Goal: Task Accomplishment & Management: Manage account settings

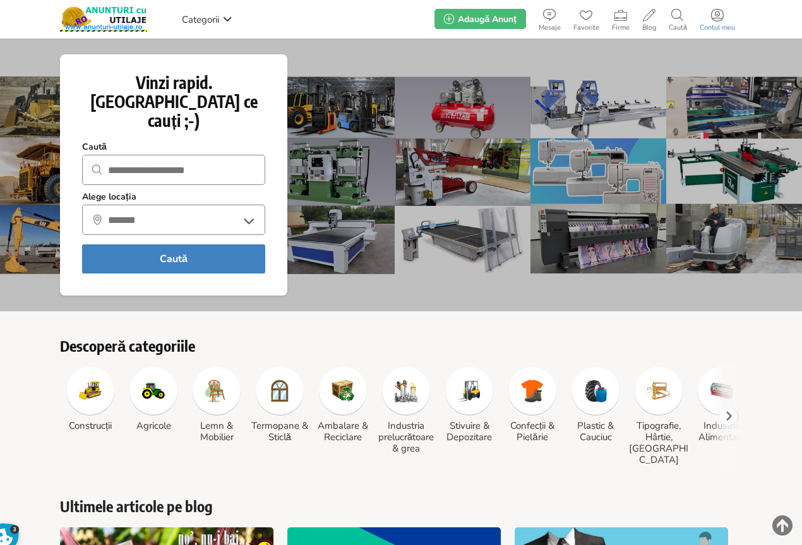
click at [714, 20] on icon at bounding box center [717, 15] width 13 height 13
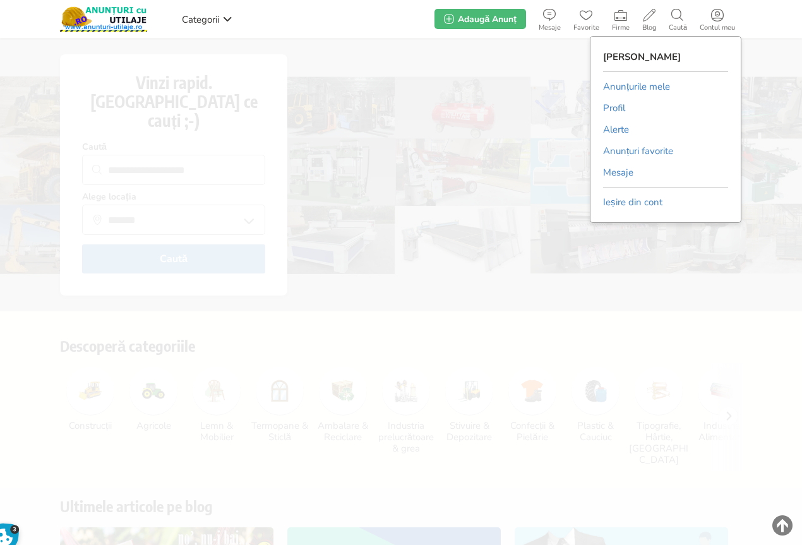
click at [618, 90] on link "Anunțurile mele" at bounding box center [636, 86] width 67 height 19
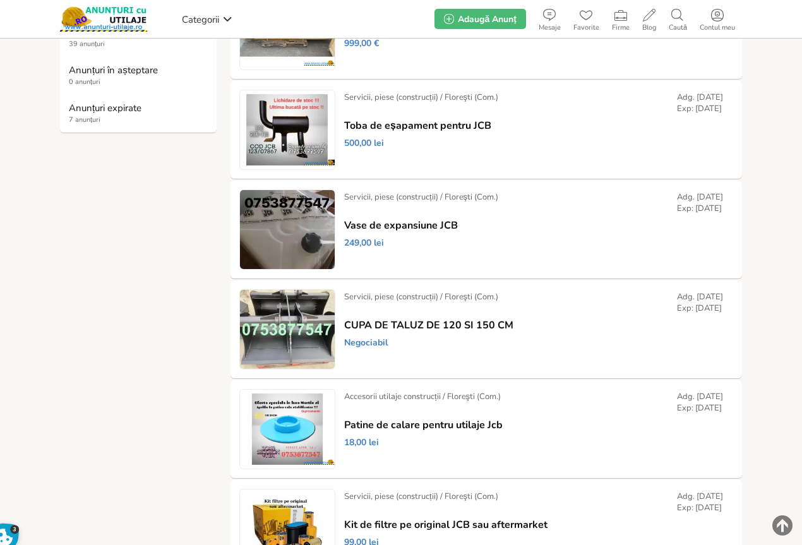
scroll to position [316, 0]
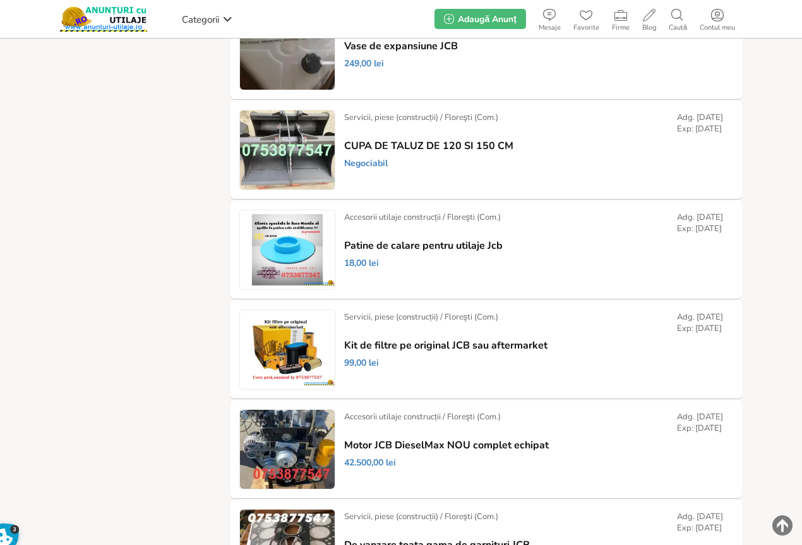
click at [0, 0] on link "Șterge" at bounding box center [0, 0] width 0 height 0
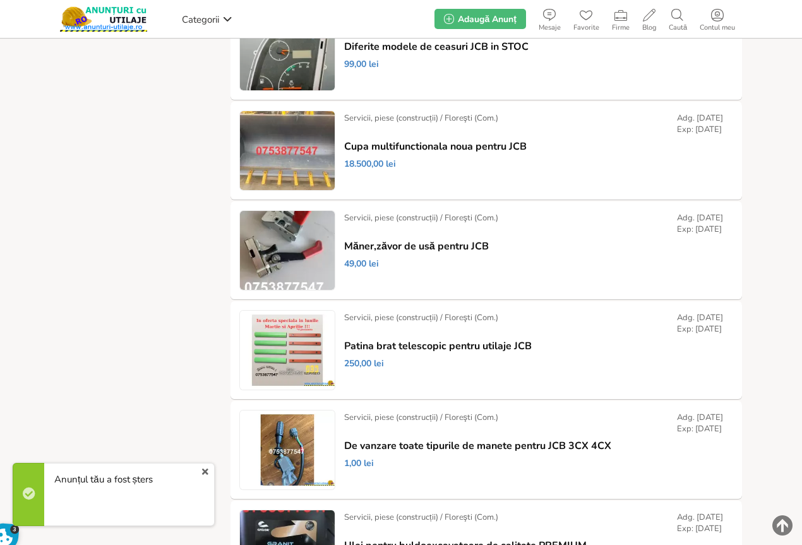
scroll to position [807, 0]
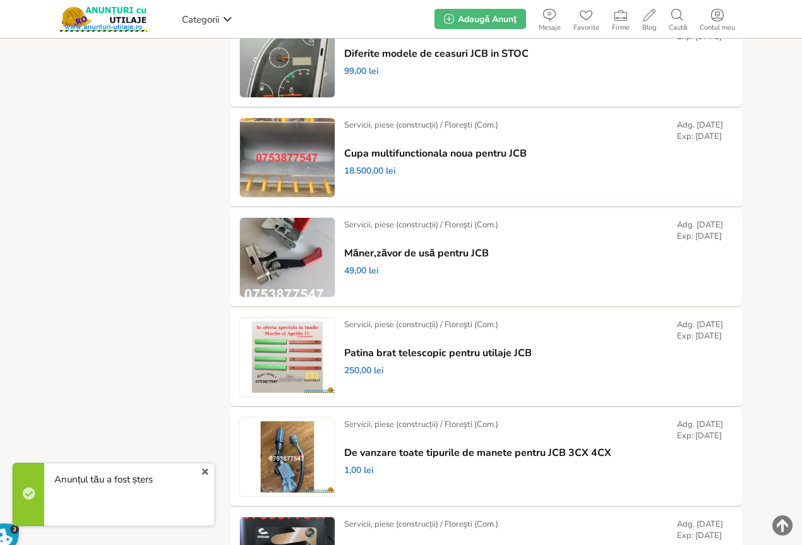
click at [0, 0] on link "Șterge" at bounding box center [0, 0] width 0 height 0
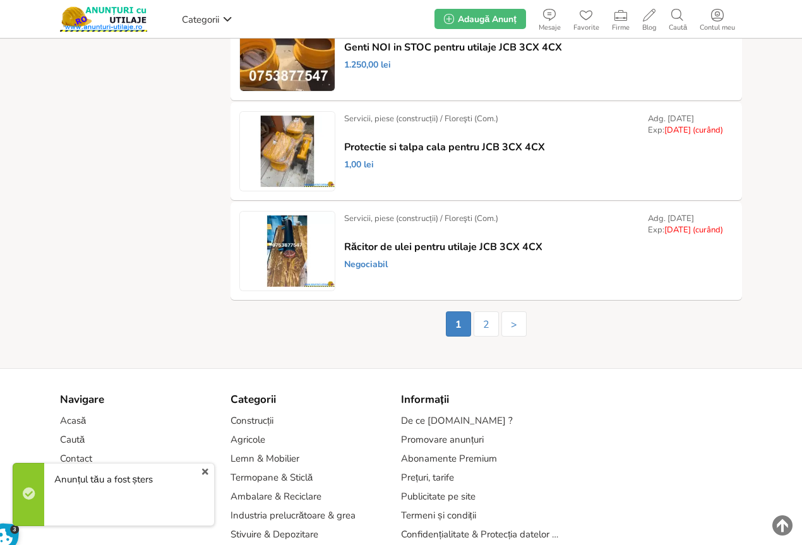
scroll to position [2240, 0]
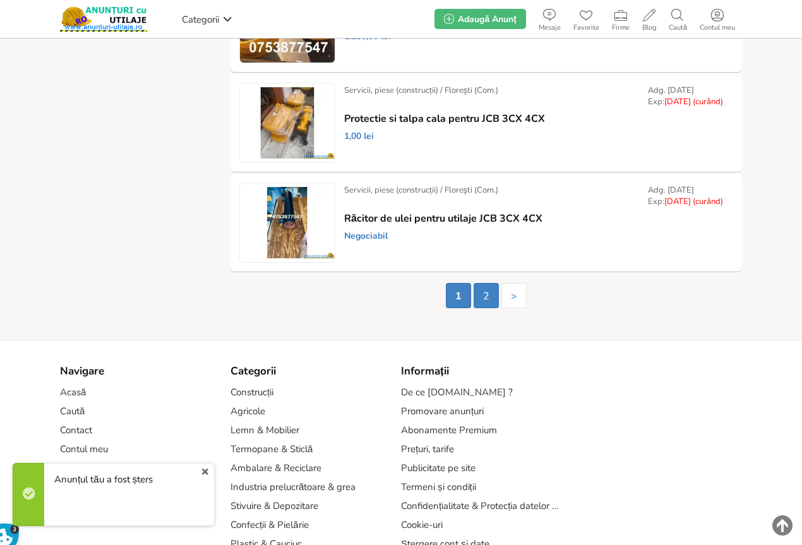
click at [486, 299] on link "2" at bounding box center [486, 295] width 25 height 25
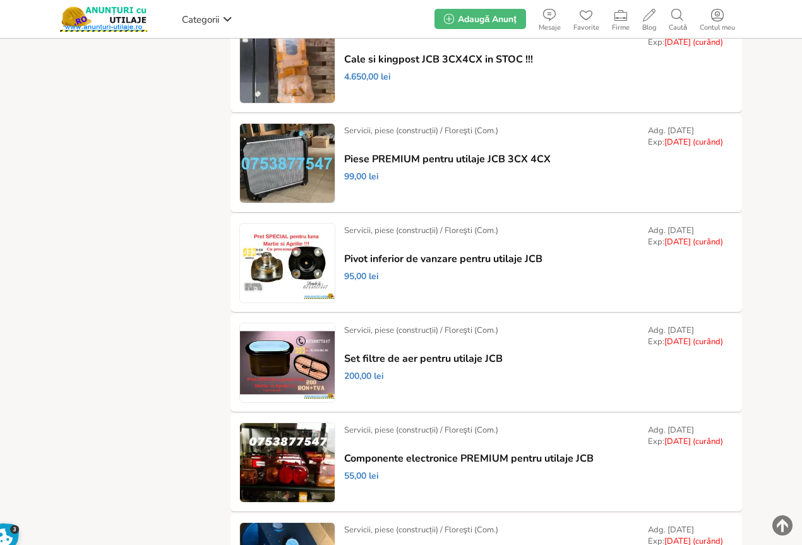
scroll to position [505, 0]
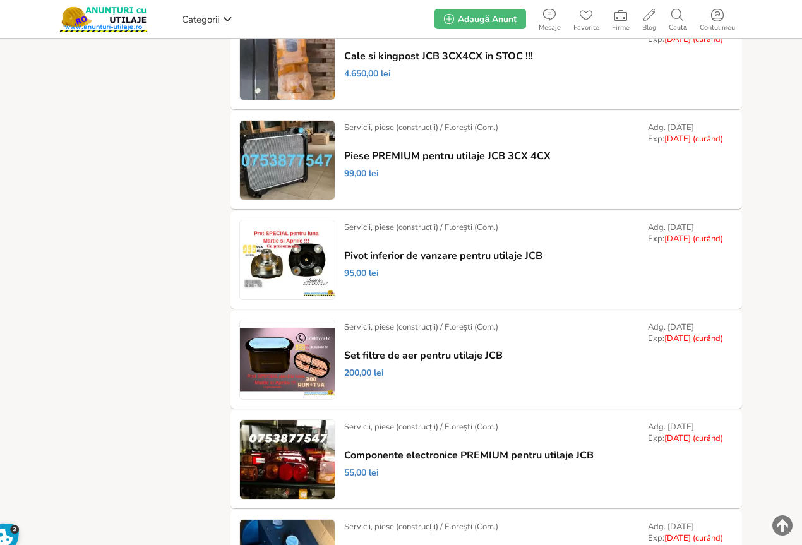
click at [0, 0] on link "Șterge" at bounding box center [0, 0] width 0 height 0
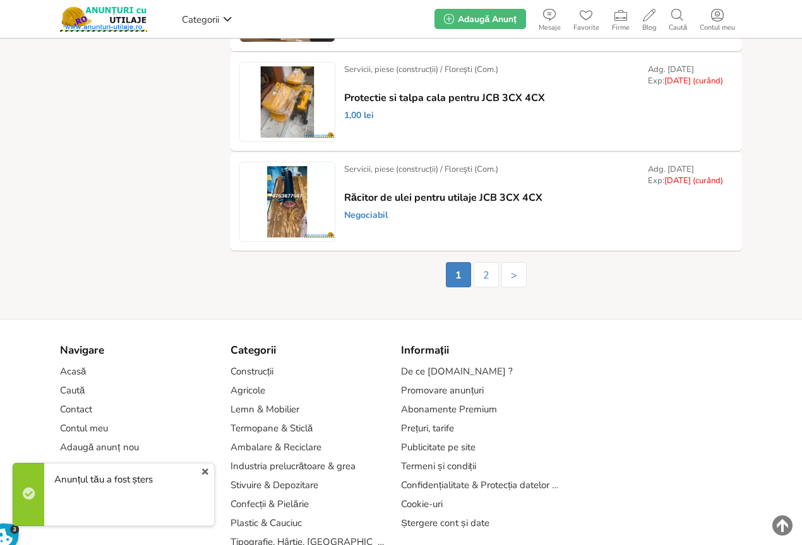
scroll to position [2253, 0]
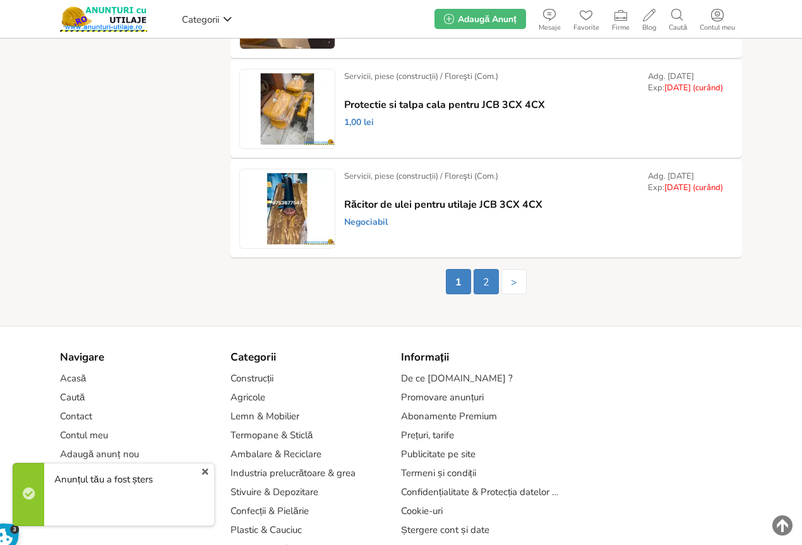
click at [483, 280] on link "2" at bounding box center [486, 281] width 25 height 25
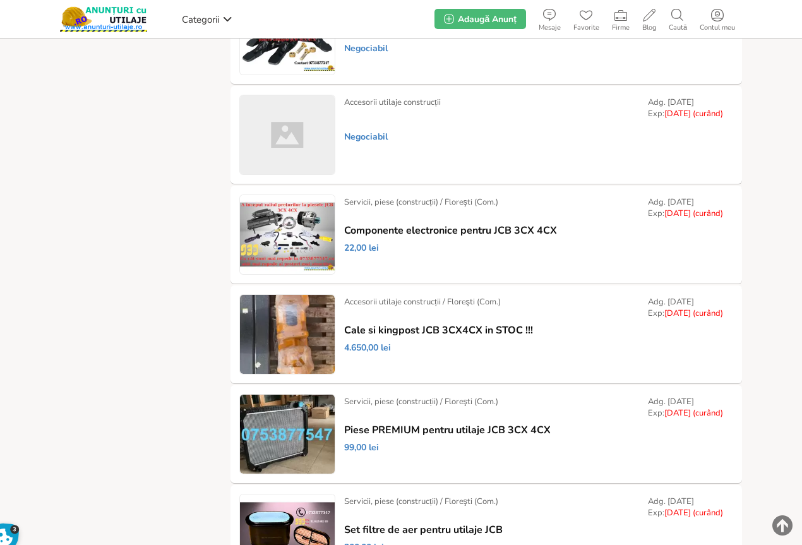
scroll to position [253, 0]
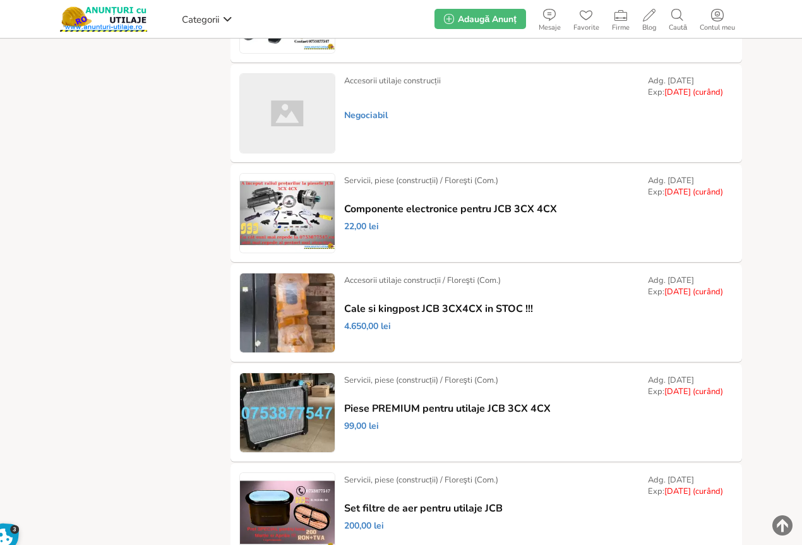
click at [0, 0] on link "Șterge" at bounding box center [0, 0] width 0 height 0
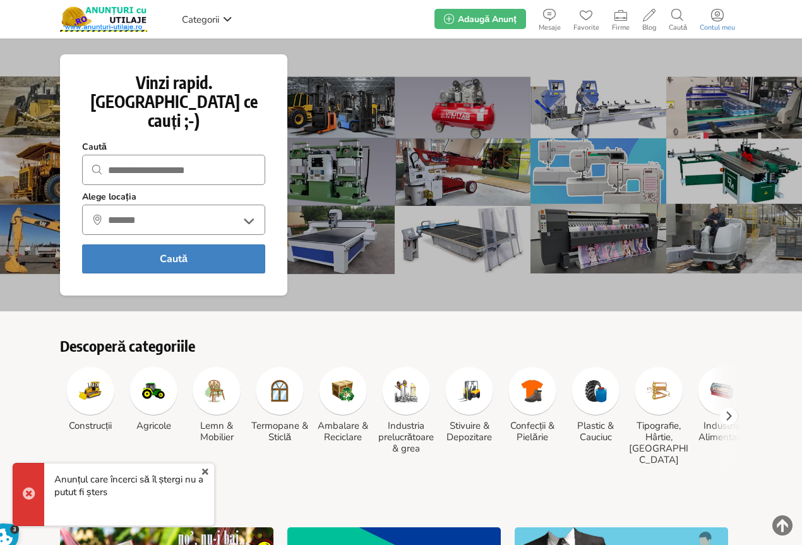
click at [717, 16] on icon at bounding box center [717, 15] width 13 height 13
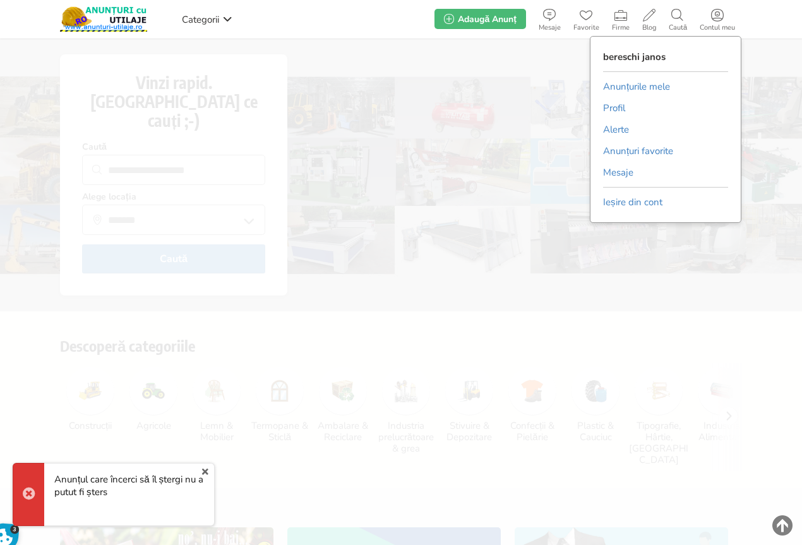
click at [644, 84] on link "Anunțurile mele" at bounding box center [636, 86] width 67 height 19
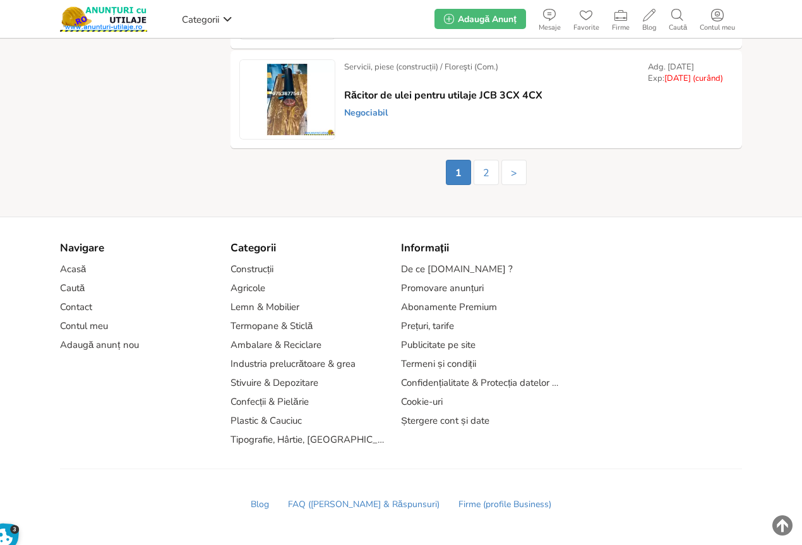
scroll to position [2363, 0]
click at [486, 174] on link "2" at bounding box center [486, 172] width 25 height 25
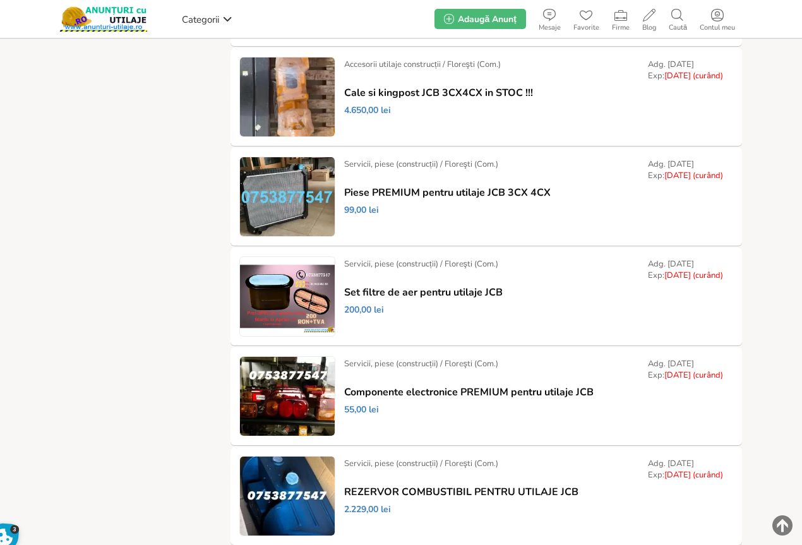
scroll to position [414, 0]
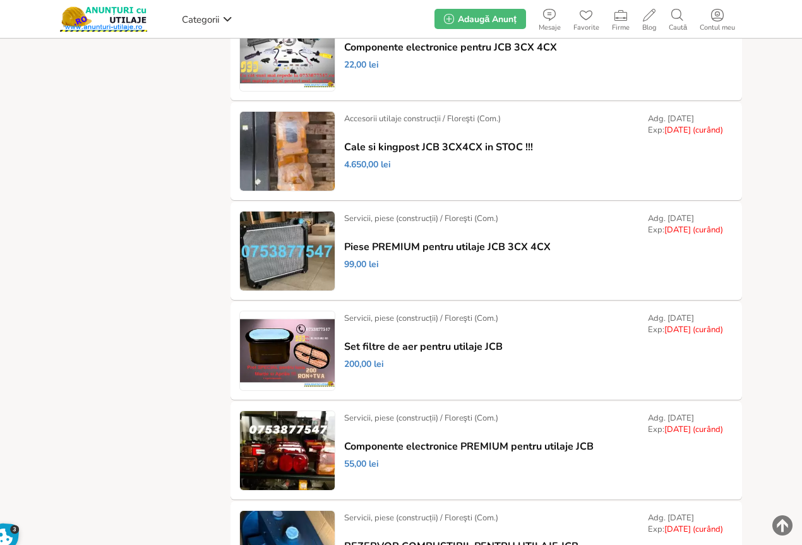
click at [0, 0] on link "Șterge" at bounding box center [0, 0] width 0 height 0
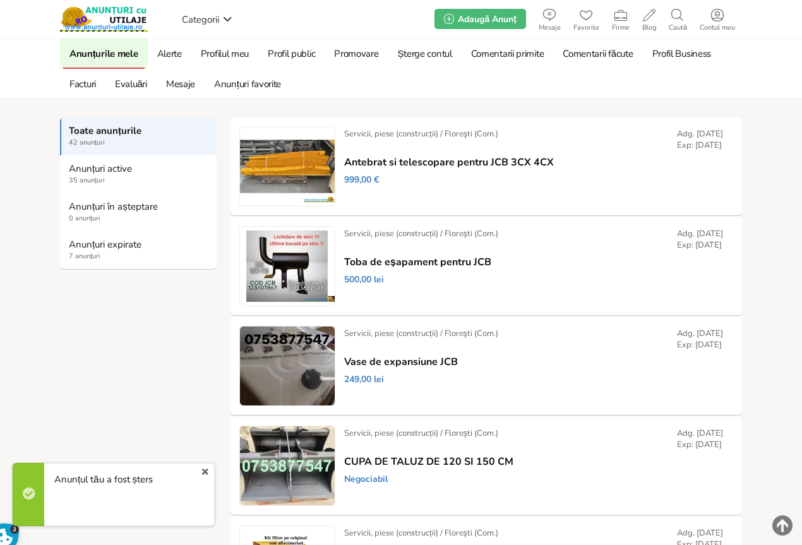
click at [91, 244] on strong "Anunțuri expirate" at bounding box center [139, 244] width 140 height 11
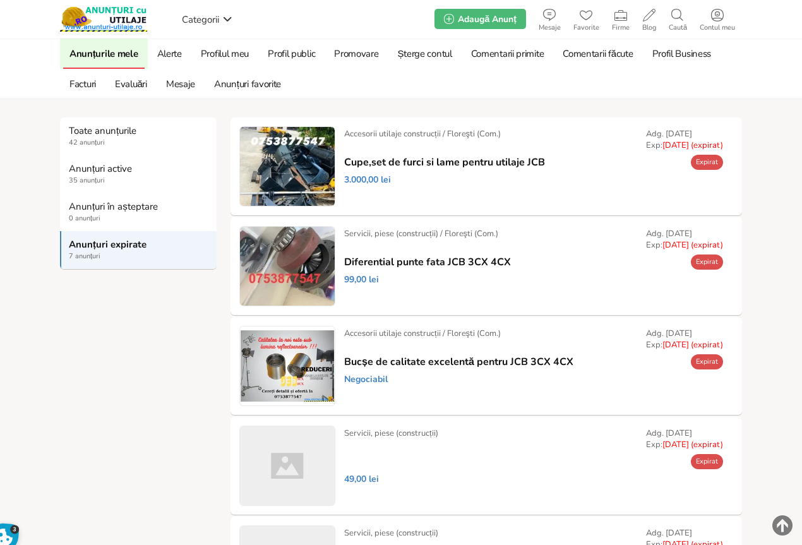
click at [0, 0] on link "Prelungește" at bounding box center [0, 0] width 0 height 0
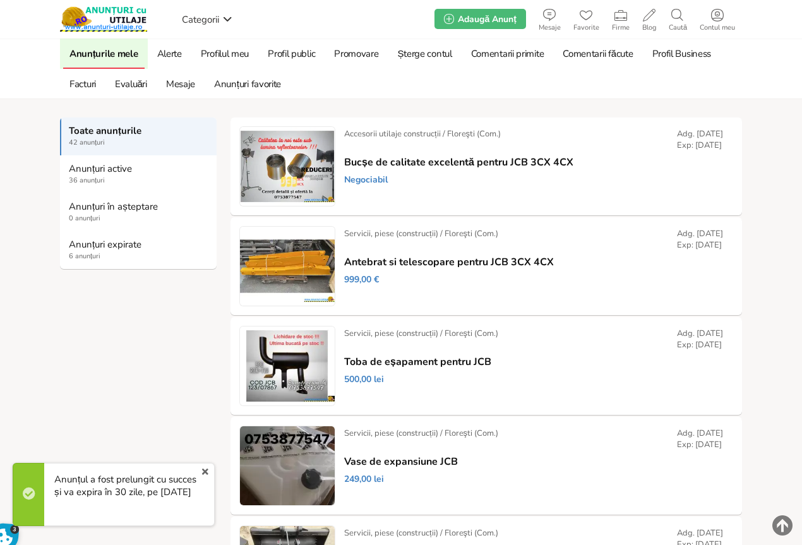
click at [84, 243] on strong "Anunțuri expirate" at bounding box center [139, 244] width 140 height 11
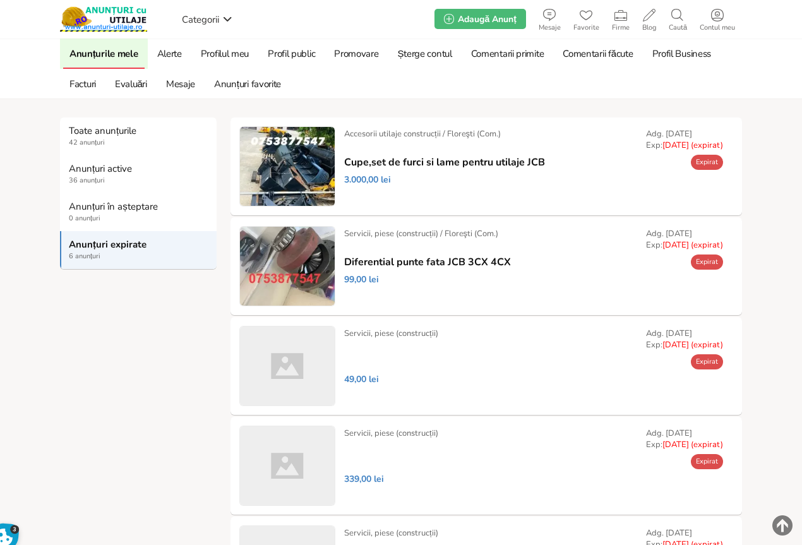
click at [0, 0] on link "Prelungește" at bounding box center [0, 0] width 0 height 0
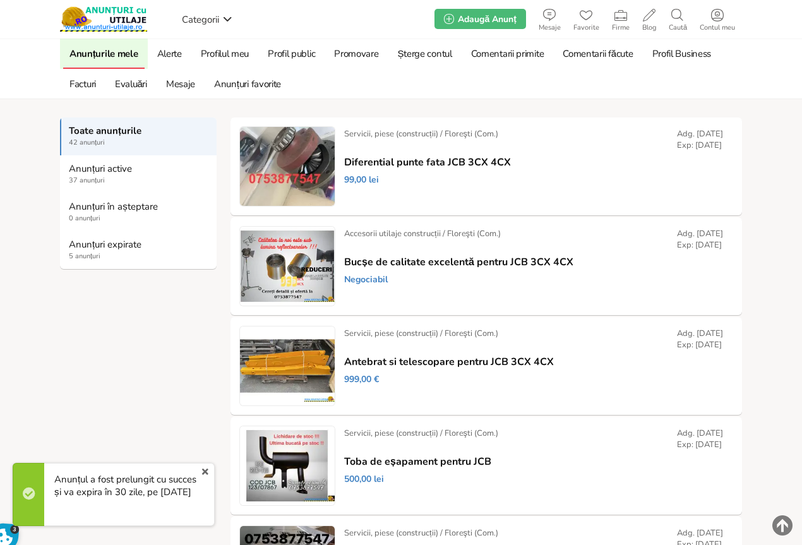
click at [87, 248] on strong "Anunțuri expirate" at bounding box center [139, 244] width 140 height 11
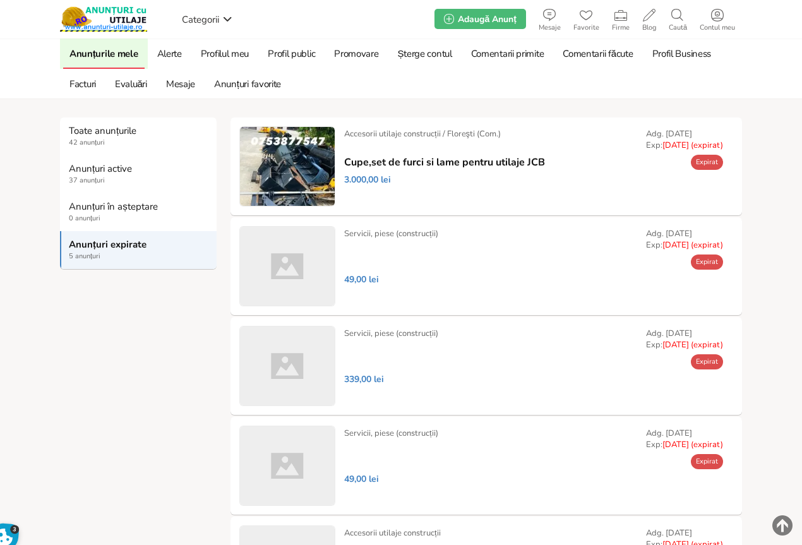
click at [0, 0] on link "Prelungește" at bounding box center [0, 0] width 0 height 0
